Goal: Navigation & Orientation: Find specific page/section

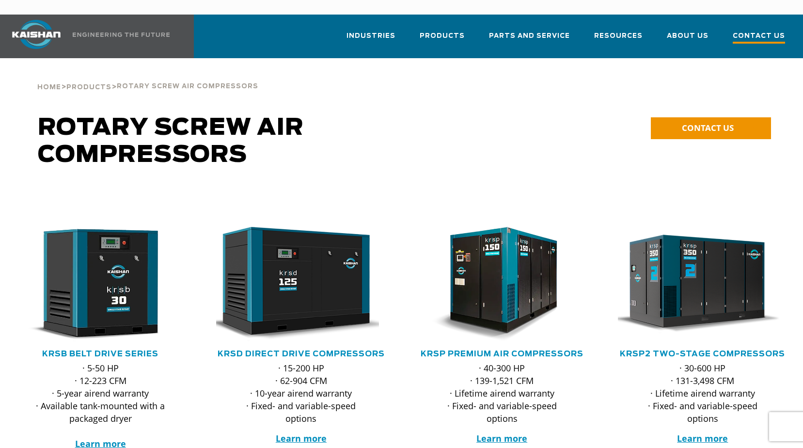
click at [746, 31] on span "Contact Us" at bounding box center [758, 37] width 52 height 13
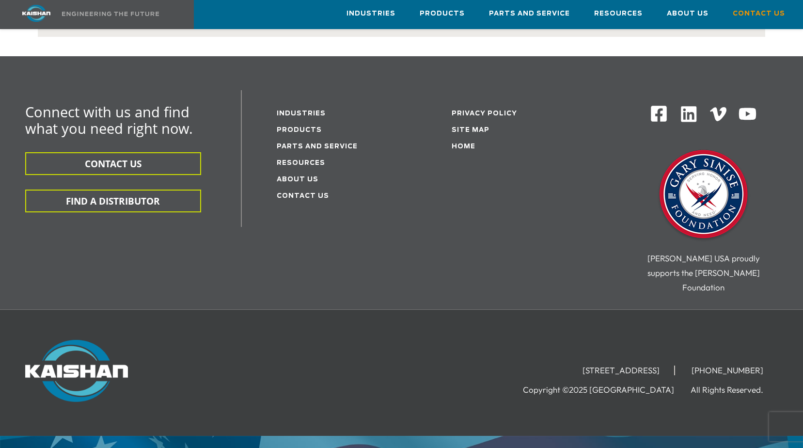
scroll to position [286, 0]
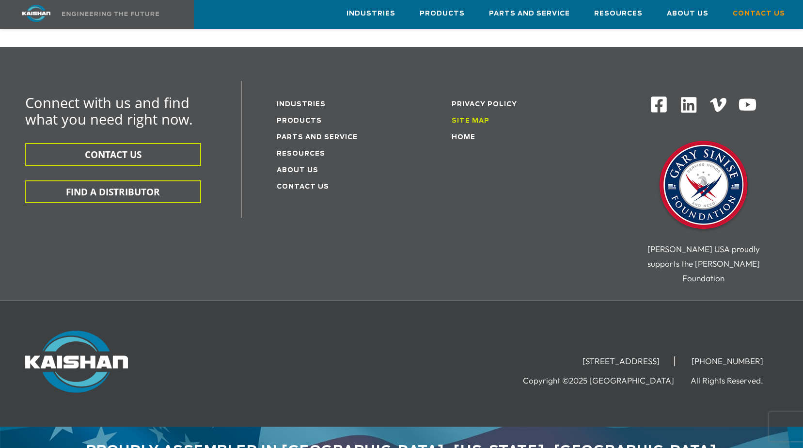
click at [475, 118] on link "Site Map" at bounding box center [470, 121] width 38 height 6
